Goal: Information Seeking & Learning: Learn about a topic

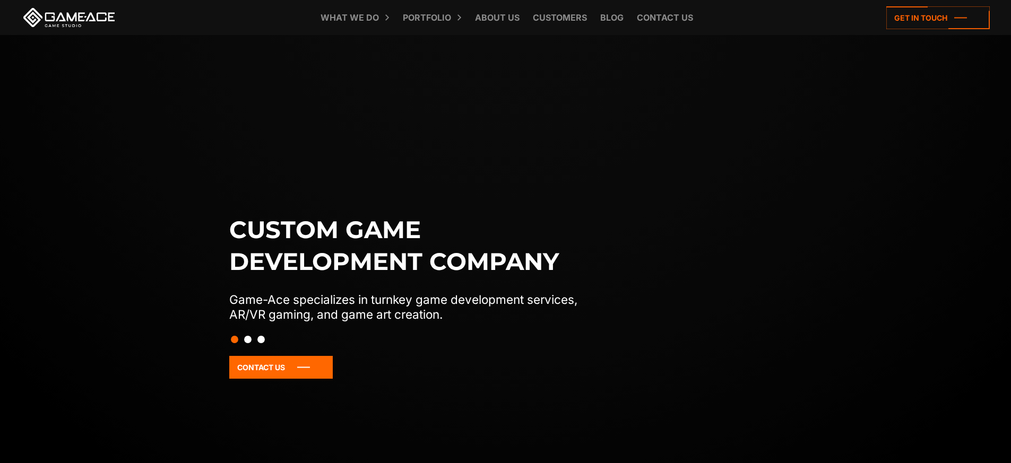
click at [251, 342] on button "Slide 2" at bounding box center [247, 340] width 7 height 18
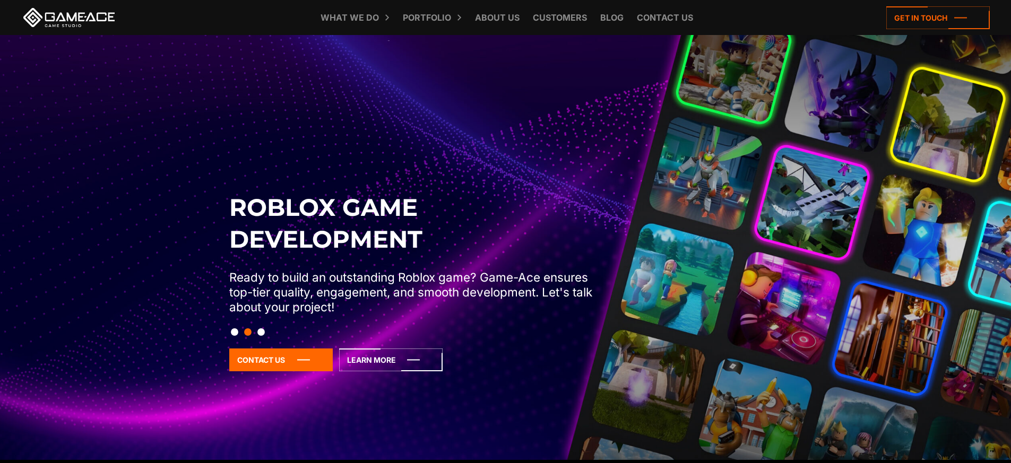
scroll to position [53, 0]
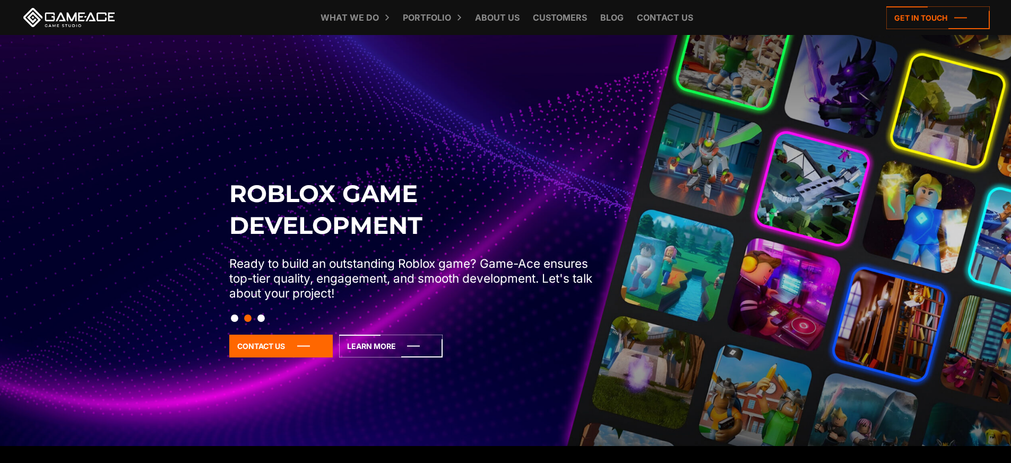
click at [237, 317] on button "Slide 1" at bounding box center [234, 318] width 7 height 18
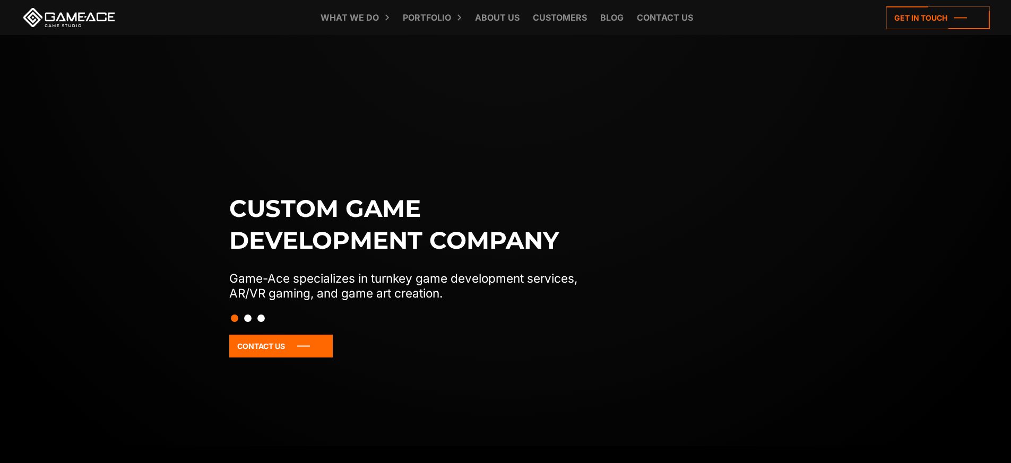
click at [258, 321] on button "Slide 3" at bounding box center [260, 318] width 7 height 18
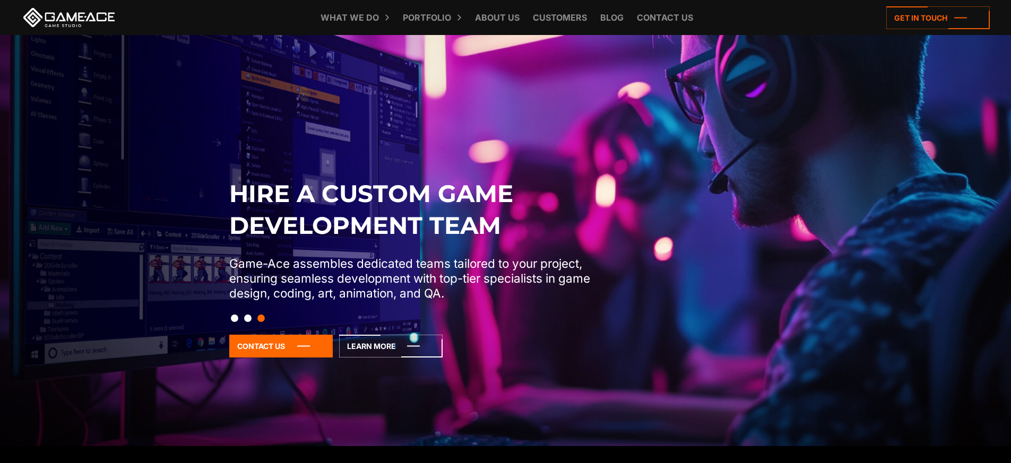
click at [248, 319] on button "Slide 2" at bounding box center [247, 318] width 7 height 18
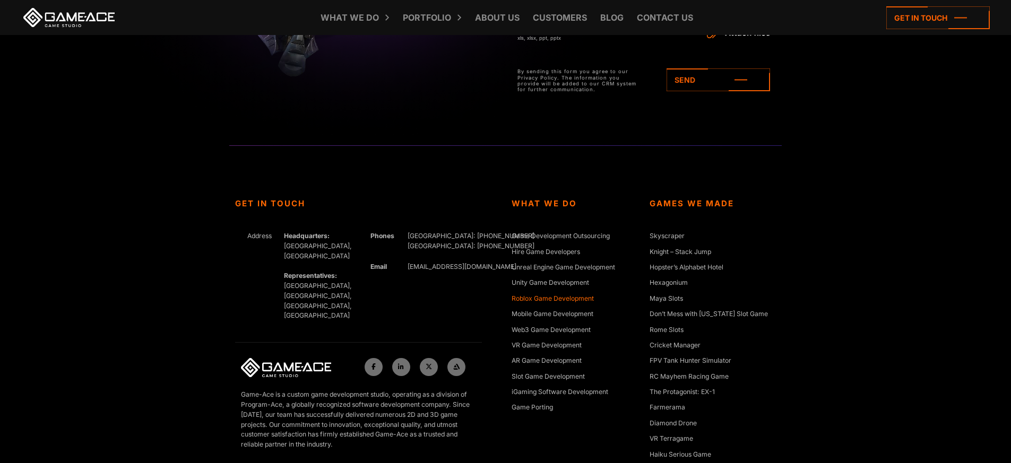
scroll to position [4662, 0]
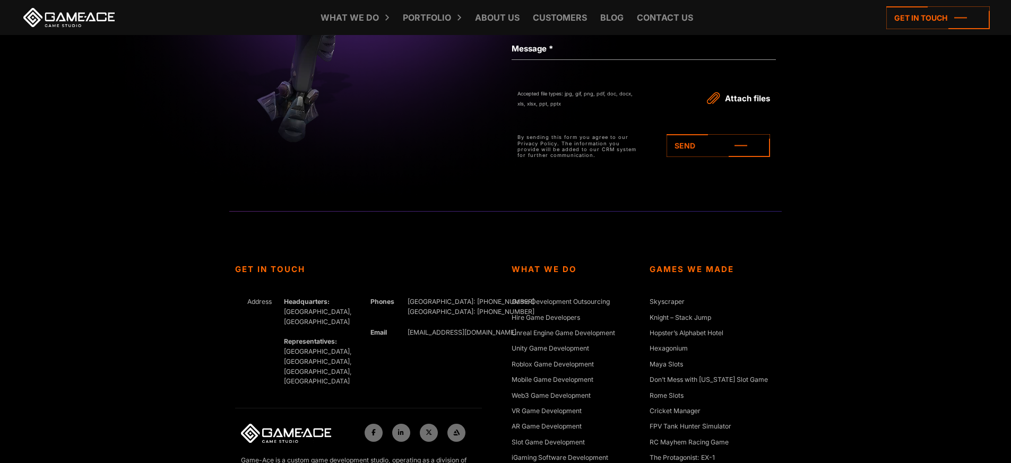
click at [605, 282] on div "What We Do Game Development Outsourcing Hire Game Developers Unreal Engine Game…" at bounding box center [575, 417] width 138 height 305
click at [580, 301] on link "Game Development Outsourcing" at bounding box center [561, 302] width 98 height 11
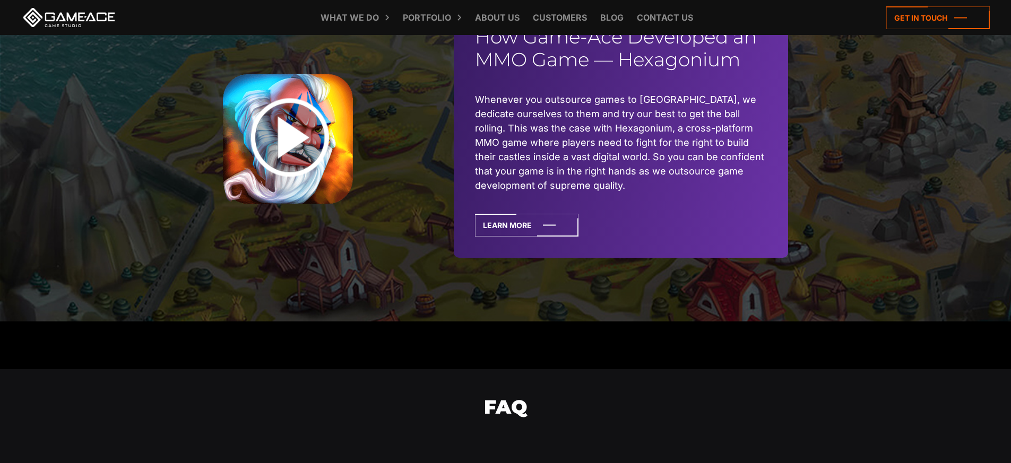
scroll to position [2768, 0]
click at [281, 136] on link at bounding box center [289, 139] width 133 height 130
click at [277, 125] on link at bounding box center [289, 139] width 133 height 130
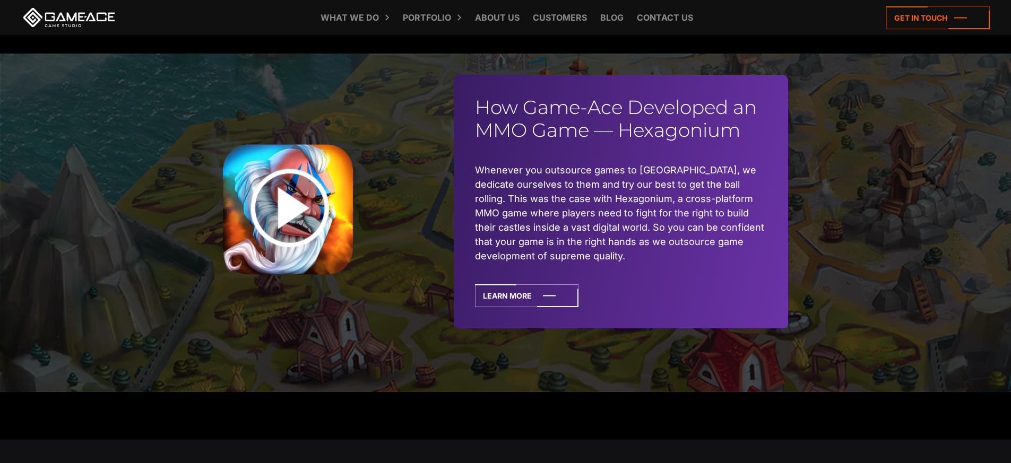
scroll to position [2694, 0]
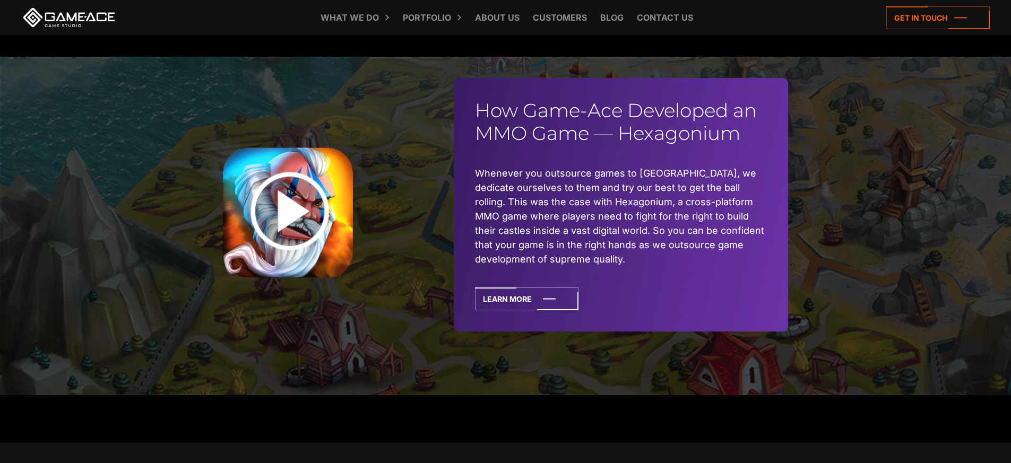
click at [288, 212] on link at bounding box center [289, 213] width 133 height 130
click at [290, 198] on link at bounding box center [289, 213] width 133 height 130
click at [290, 193] on link at bounding box center [289, 213] width 133 height 130
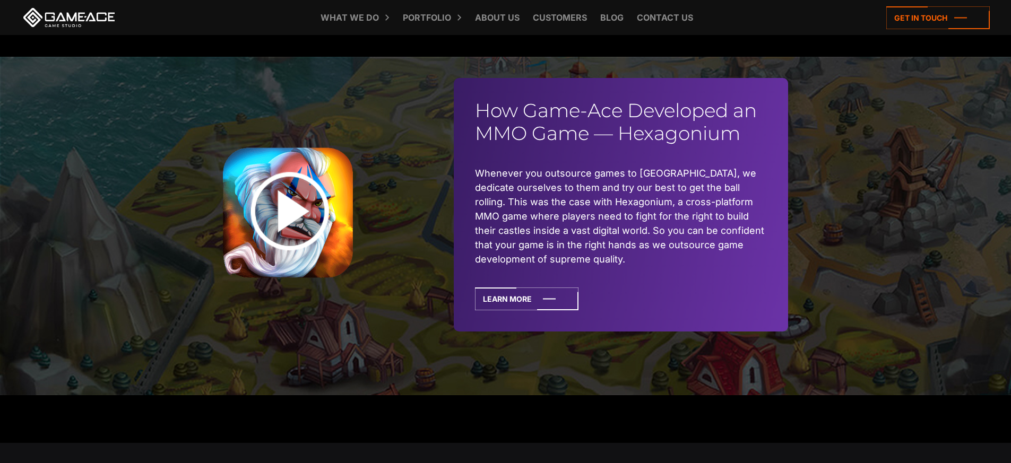
click at [290, 193] on link at bounding box center [289, 213] width 133 height 130
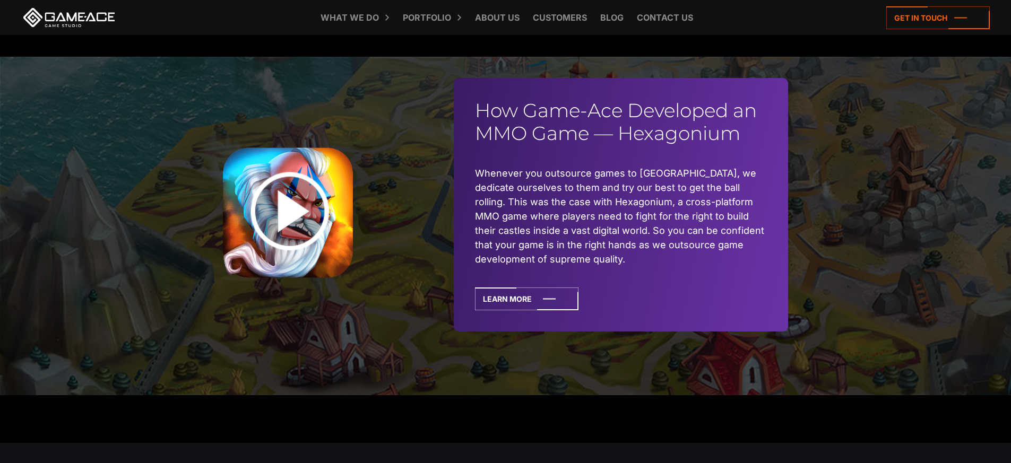
click at [290, 193] on link at bounding box center [289, 213] width 133 height 130
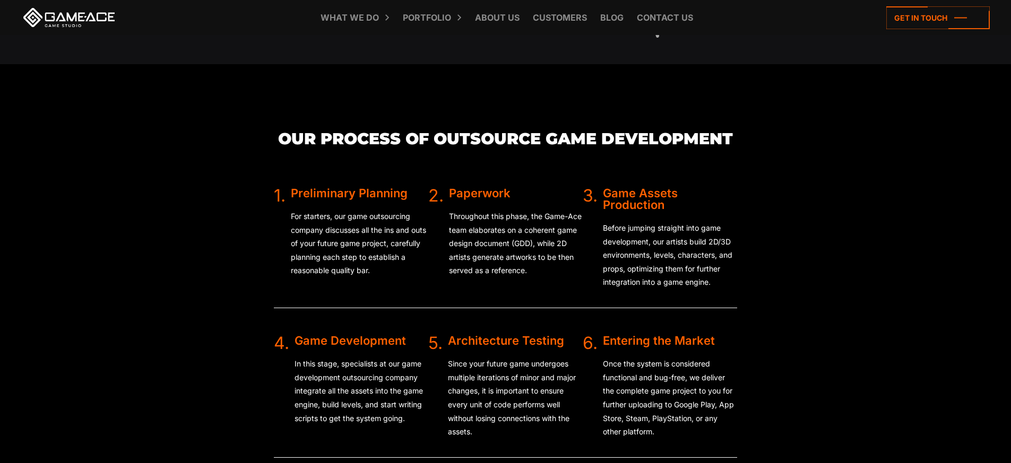
scroll to position [2151, 0]
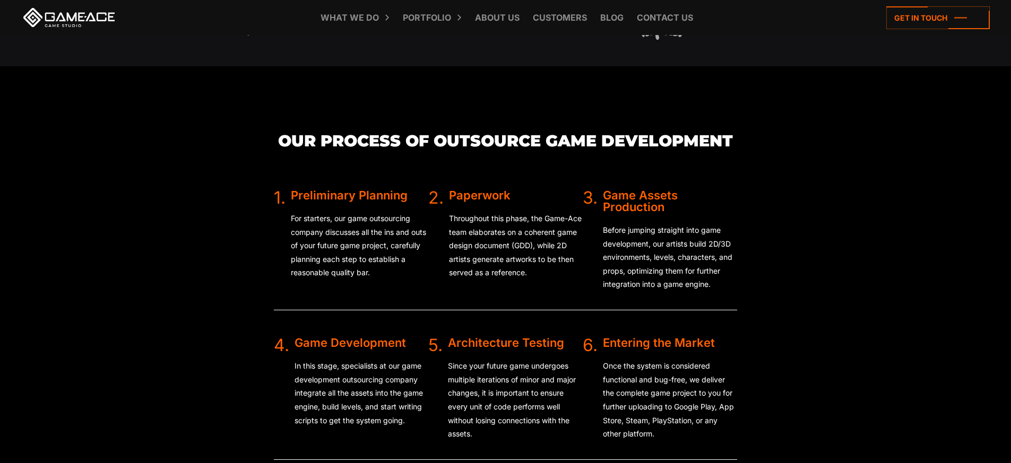
click at [668, 246] on p "Before jumping straight into game development, our artists build 2D/3D environm…" at bounding box center [670, 257] width 134 height 68
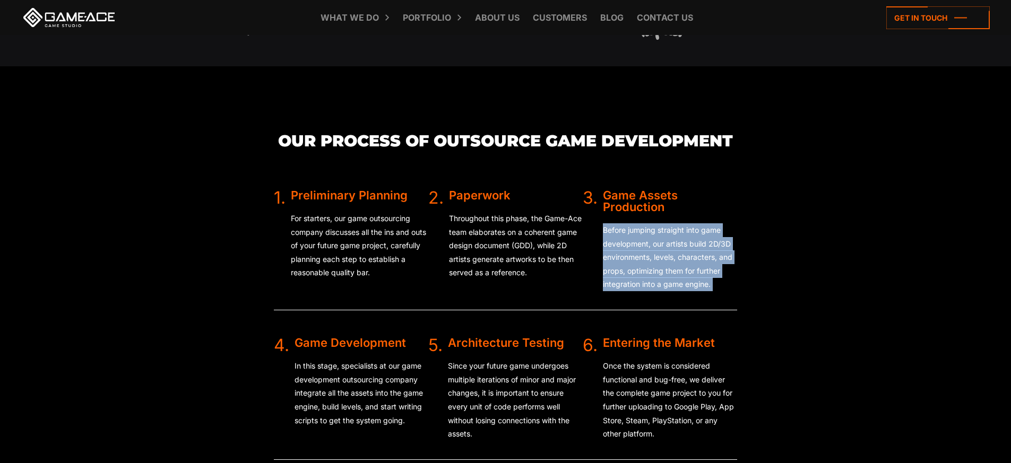
click at [668, 246] on p "Before jumping straight into game development, our artists build 2D/3D environm…" at bounding box center [670, 257] width 134 height 68
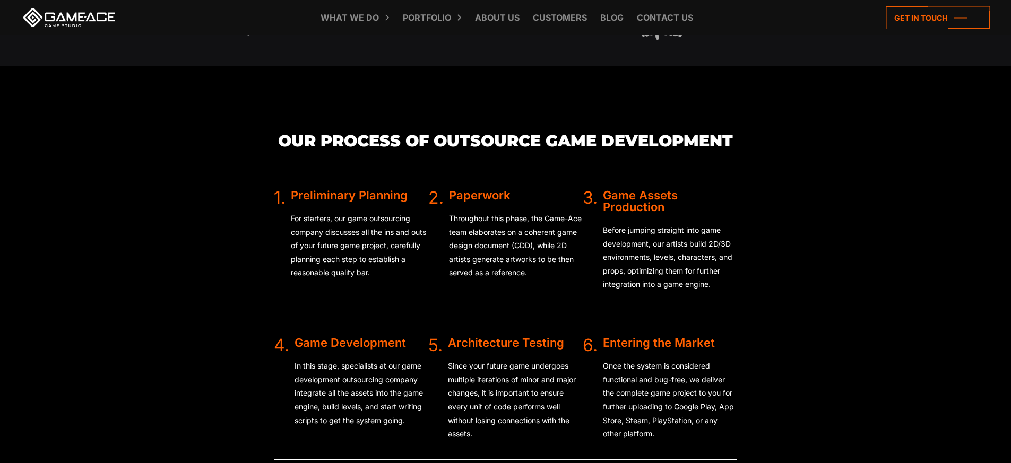
click at [519, 218] on p "Throughout this phase, the Game-Ace team elaborates on a coherent game design d…" at bounding box center [516, 246] width 134 height 68
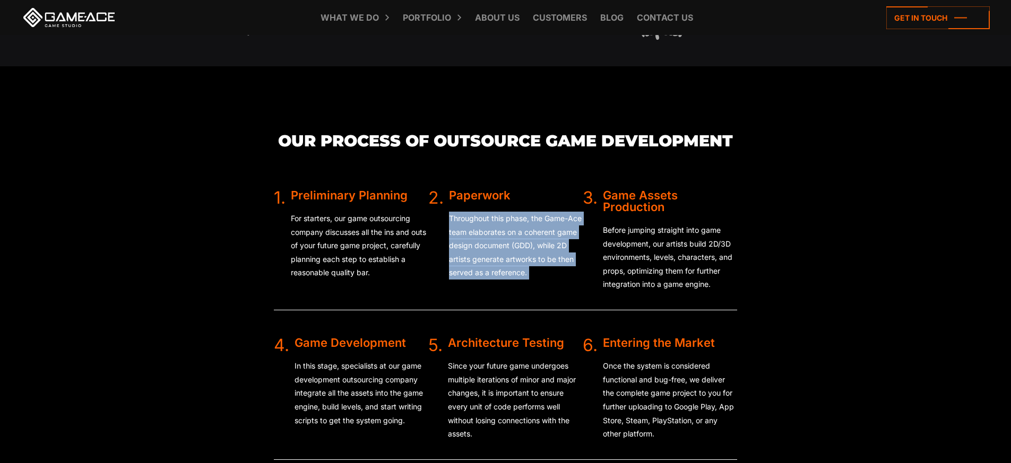
click at [519, 218] on p "Throughout this phase, the Game-Ace team elaborates on a coherent game design d…" at bounding box center [516, 246] width 134 height 68
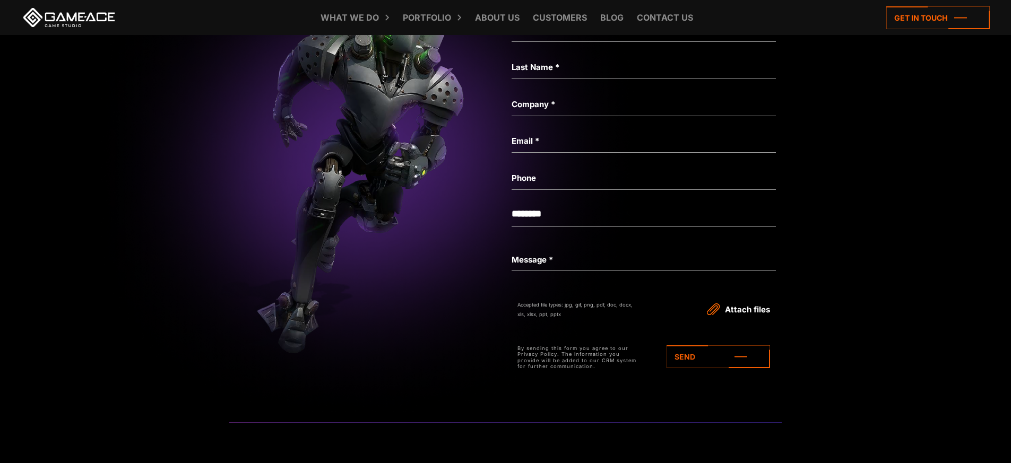
scroll to position [3885, 0]
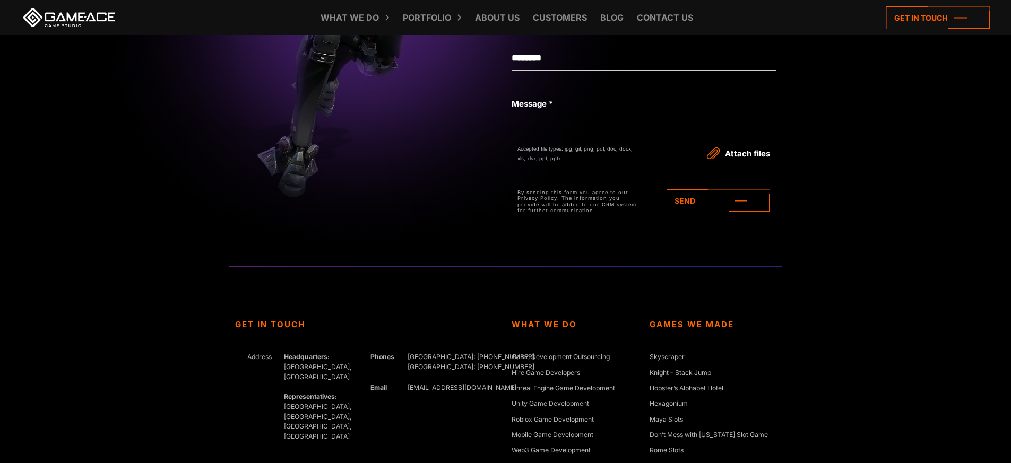
click at [566, 266] on hr at bounding box center [505, 266] width 553 height 1
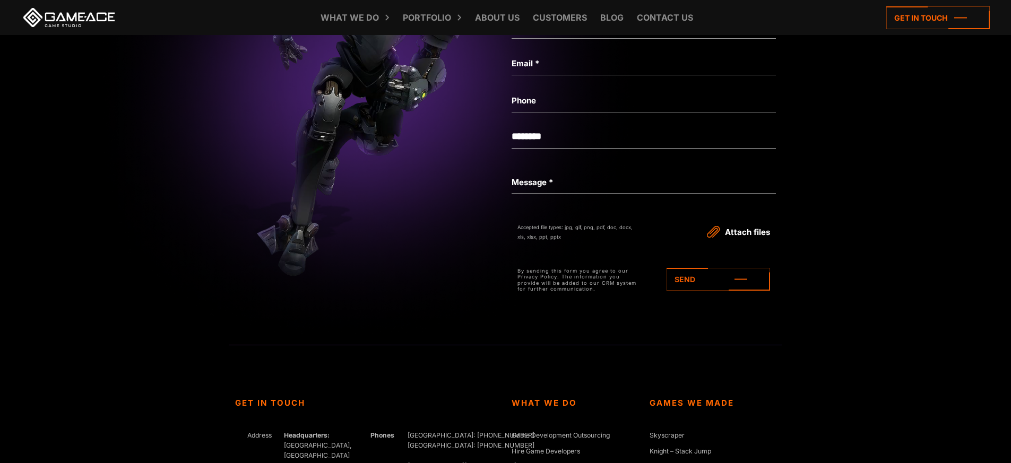
scroll to position [3805, 0]
click at [581, 269] on p "By sending this form you agree to our Privacy Policy. The information you provi…" at bounding box center [577, 281] width 120 height 24
click at [571, 269] on p "By sending this form you agree to our Privacy Policy. The information you provi…" at bounding box center [577, 281] width 120 height 24
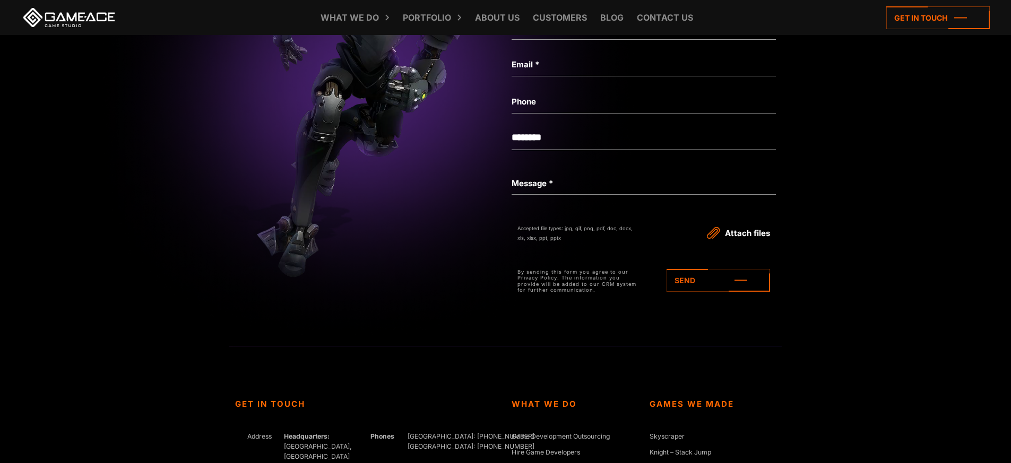
click at [570, 228] on div "Accepted file types: jpg, gif, png, pdf, doc, docx, xls, xlsx, ppt, pptx" at bounding box center [577, 234] width 120 height 20
click at [570, 226] on div "Accepted file types: jpg, gif, png, pdf, doc, docx, xls, xlsx, ppt, pptx" at bounding box center [577, 234] width 120 height 20
click at [572, 224] on div "Accepted file types: jpg, gif, png, pdf, doc, docx, xls, xlsx, ppt, pptx" at bounding box center [577, 234] width 120 height 20
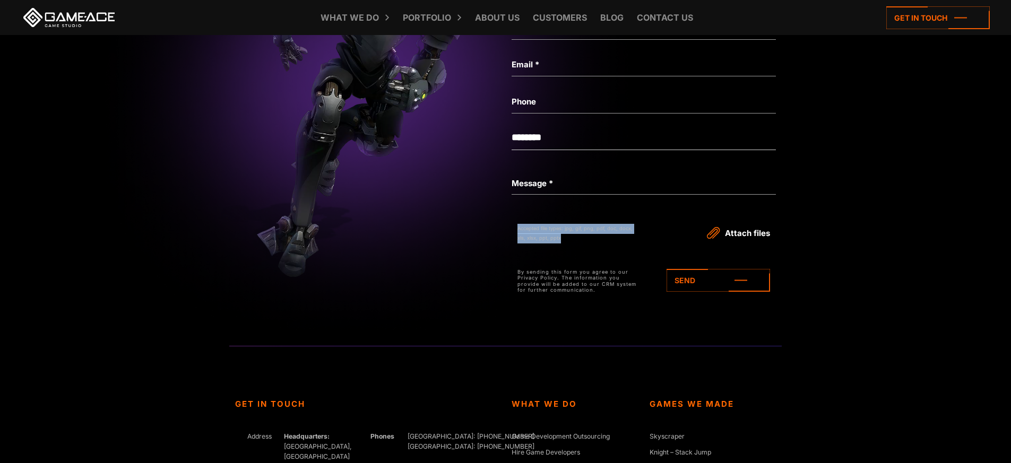
click at [572, 224] on div "Accepted file types: jpg, gif, png, pdf, doc, docx, xls, xlsx, ppt, pptx" at bounding box center [577, 234] width 120 height 20
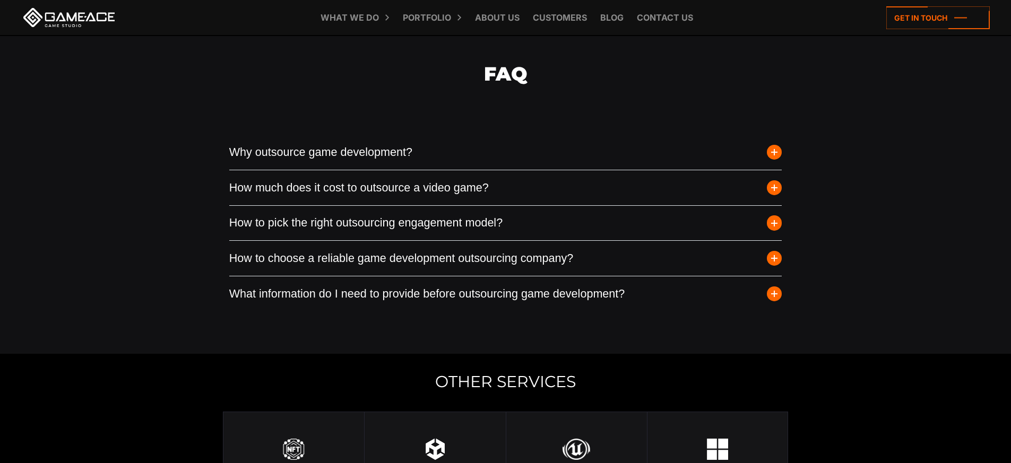
scroll to position [3098, 0]
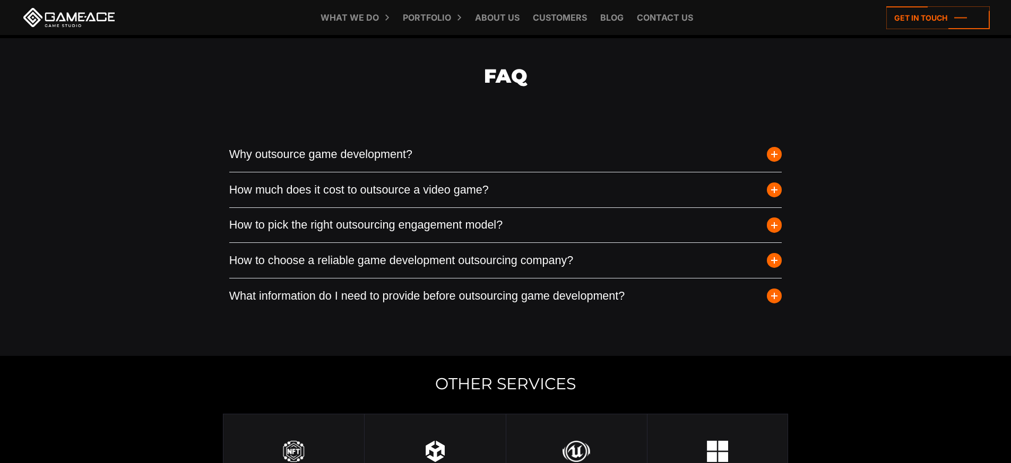
click at [758, 146] on button "Why outsource game development?" at bounding box center [505, 154] width 553 height 35
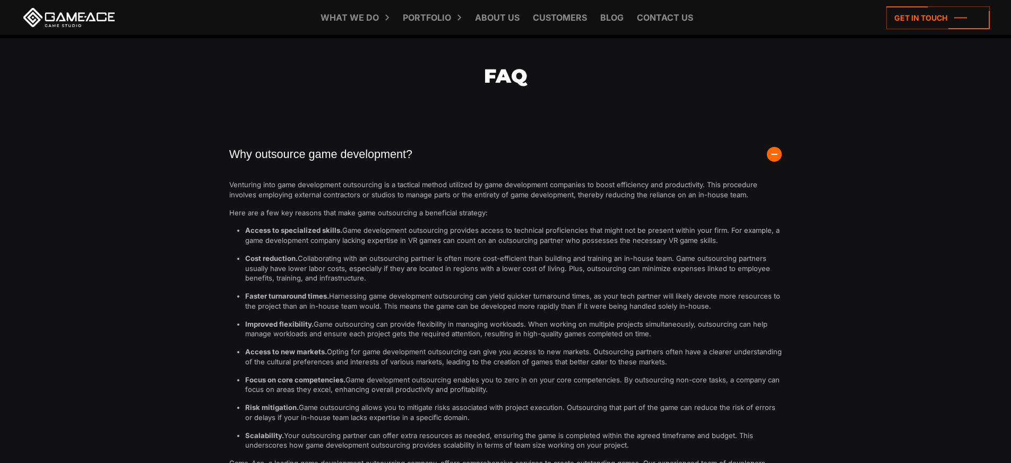
click at [759, 141] on button "Why outsource game development?" at bounding box center [505, 154] width 553 height 35
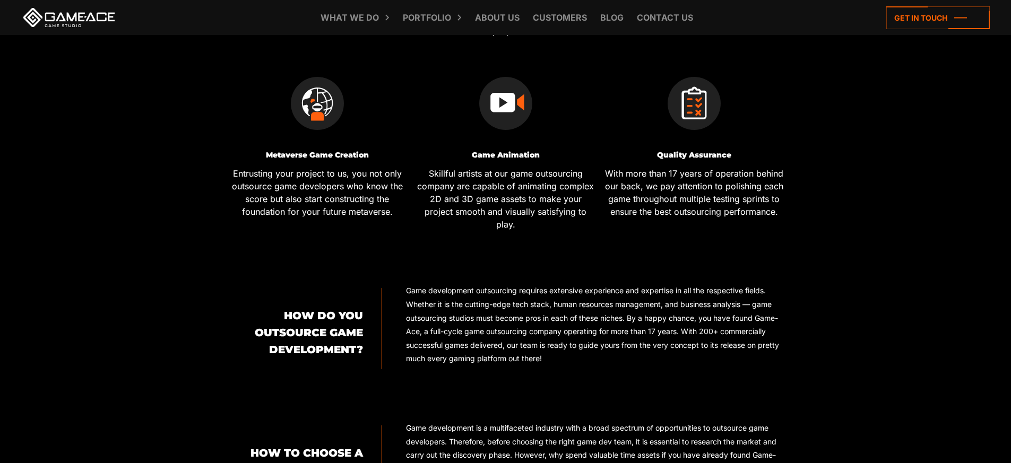
scroll to position [674, 0]
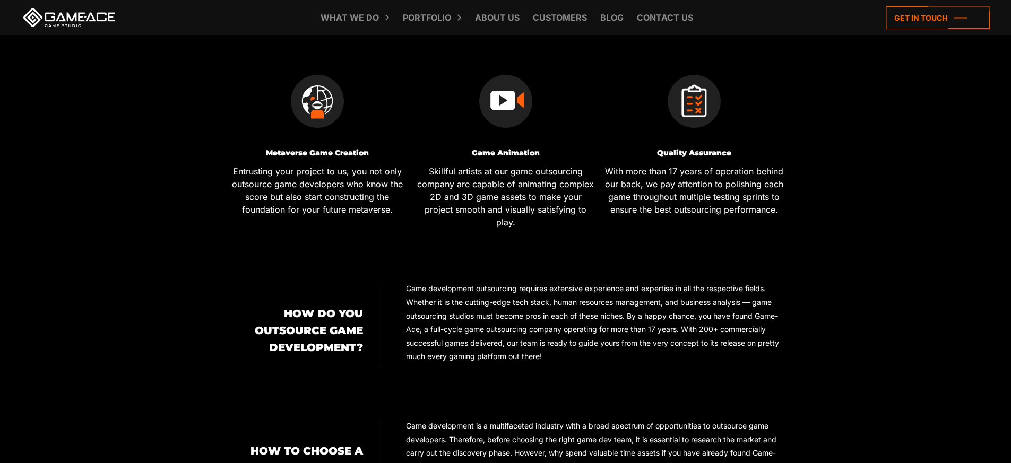
click at [570, 293] on p "Game development outsourcing requires extensive experience and expertise in all…" at bounding box center [597, 323] width 382 height 82
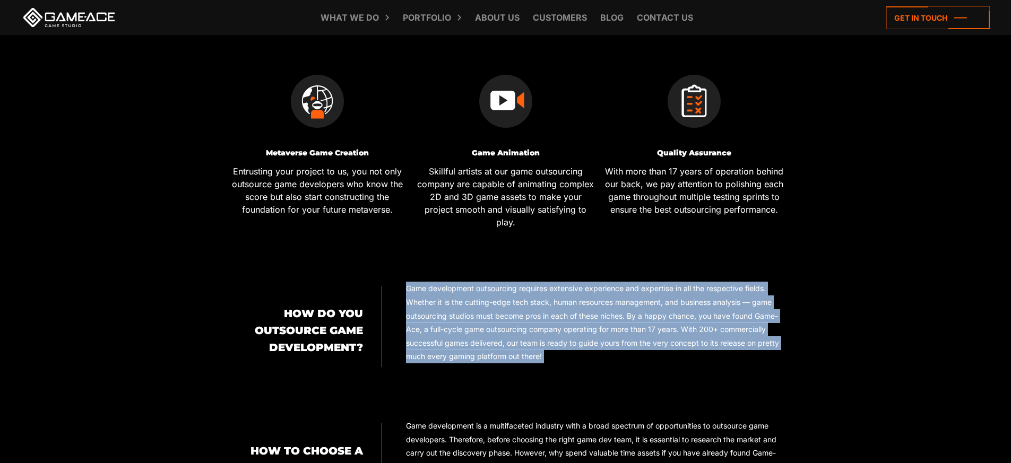
click at [570, 293] on p "Game development outsourcing requires extensive experience and expertise in all…" at bounding box center [597, 323] width 382 height 82
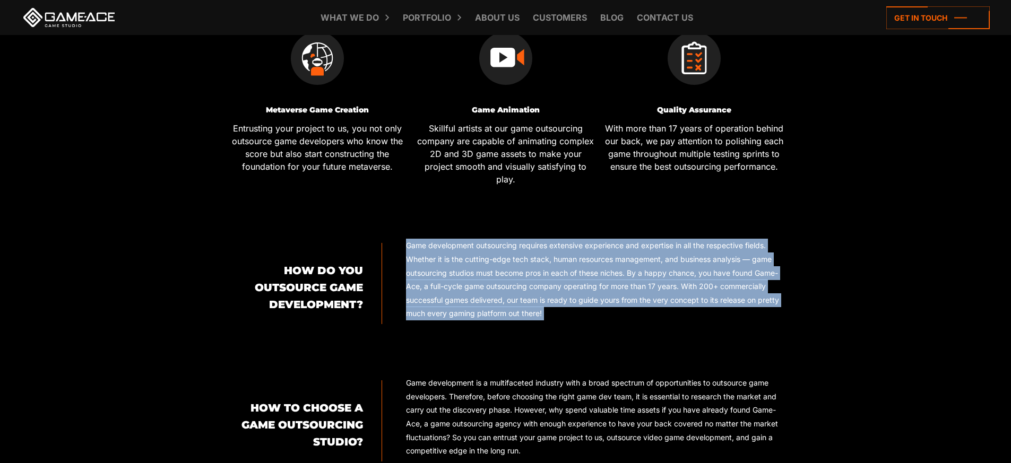
scroll to position [738, 0]
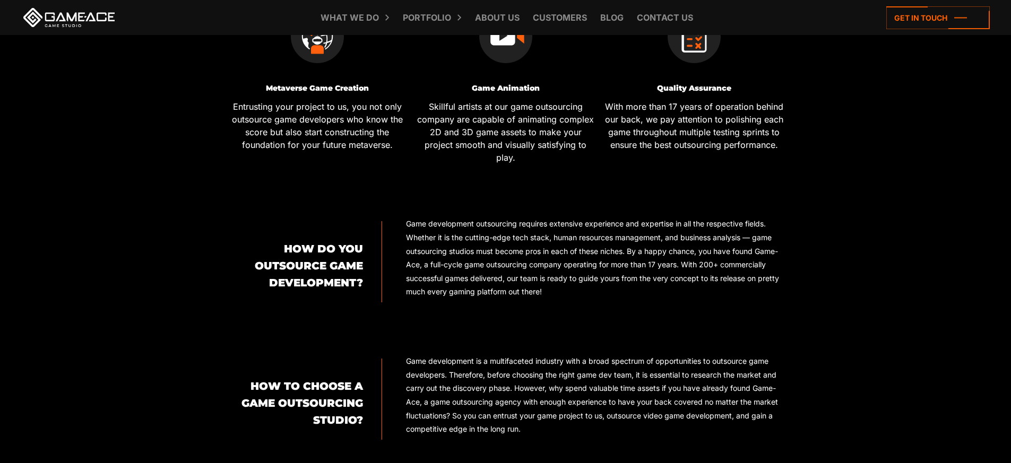
click at [726, 374] on p "Game development is a multifaceted industry with a broad spectrum of opportunit…" at bounding box center [597, 396] width 382 height 82
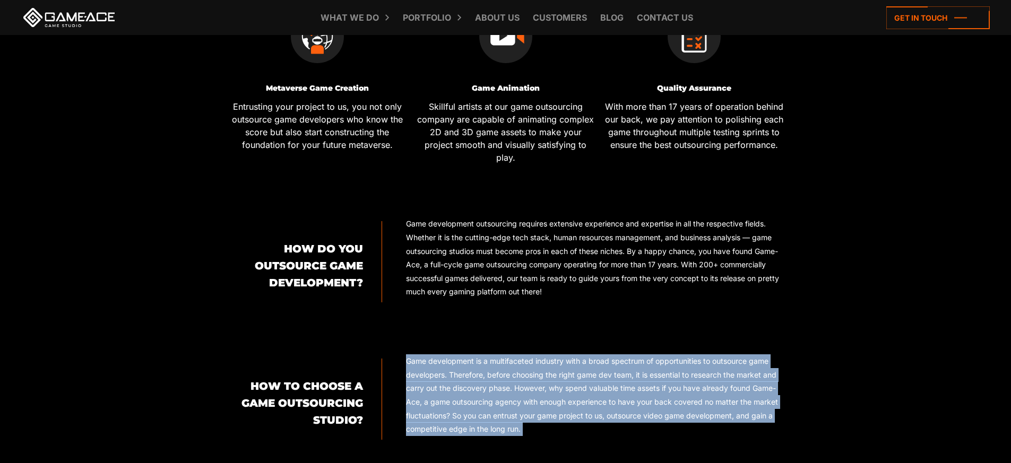
click at [726, 374] on p "Game development is a multifaceted industry with a broad spectrum of opportunit…" at bounding box center [597, 396] width 382 height 82
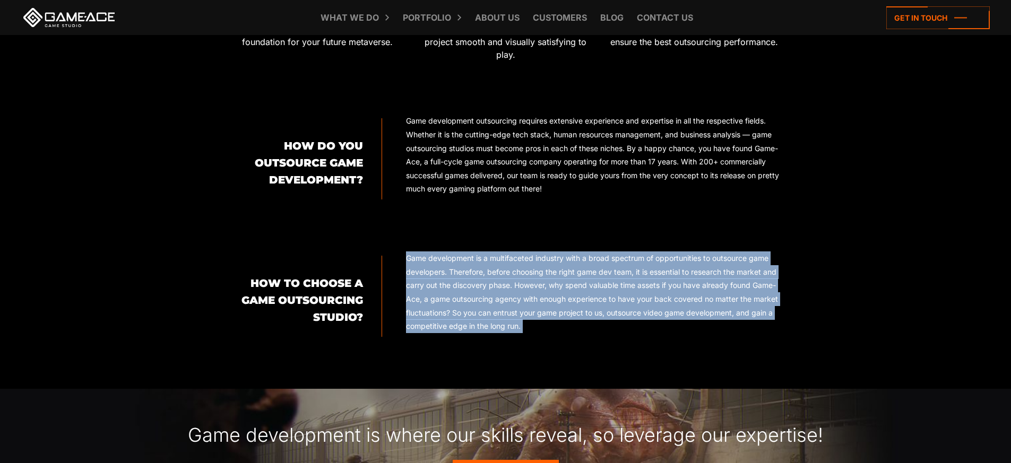
scroll to position [878, 0]
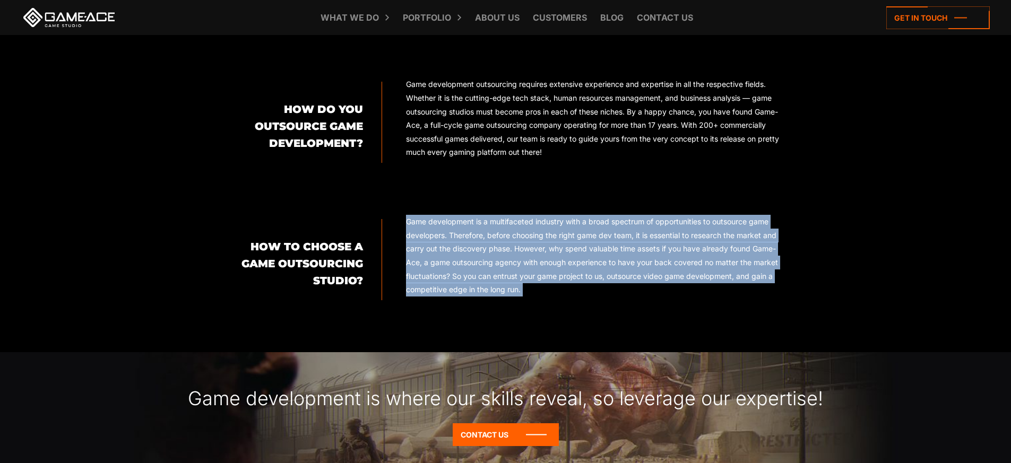
click at [529, 265] on p "Game development is a multifaceted industry with a broad spectrum of opportunit…" at bounding box center [597, 256] width 382 height 82
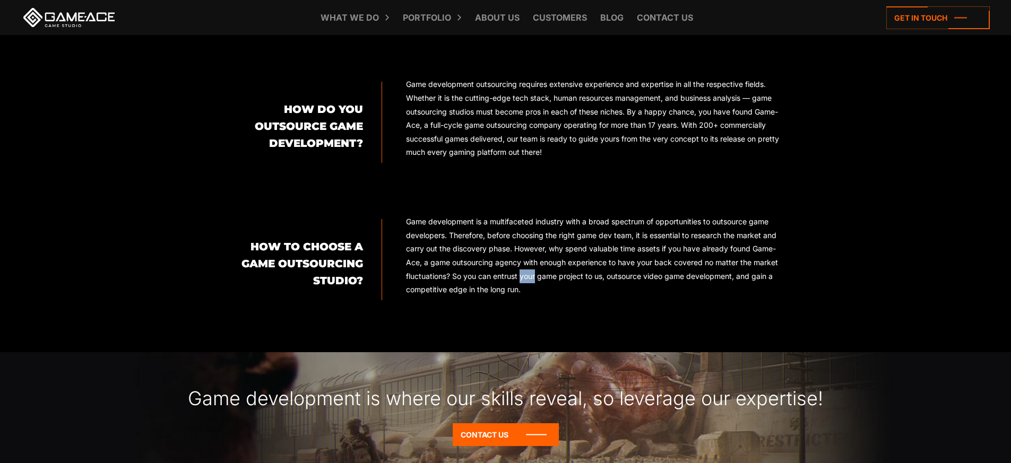
click at [529, 265] on p "Game development is a multifaceted industry with a broad spectrum of opportunit…" at bounding box center [597, 256] width 382 height 82
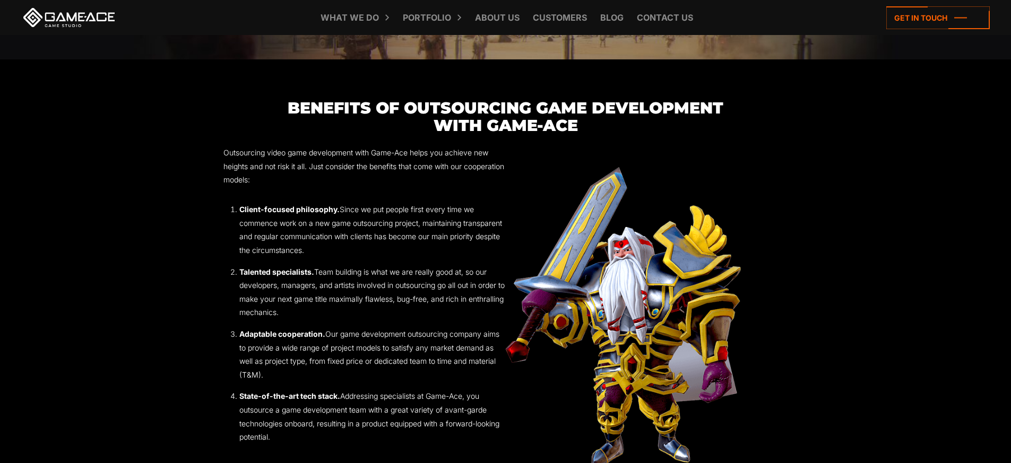
scroll to position [1322, 0]
